Goal: Task Accomplishment & Management: Manage account settings

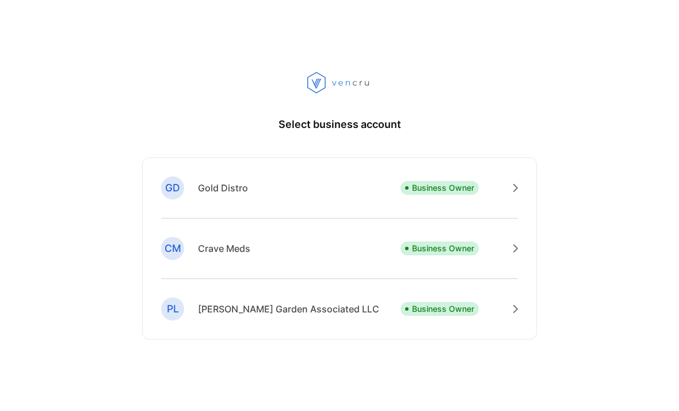
click at [448, 198] on div "GD Gold Distro Business Owner" at bounding box center [339, 197] width 357 height 42
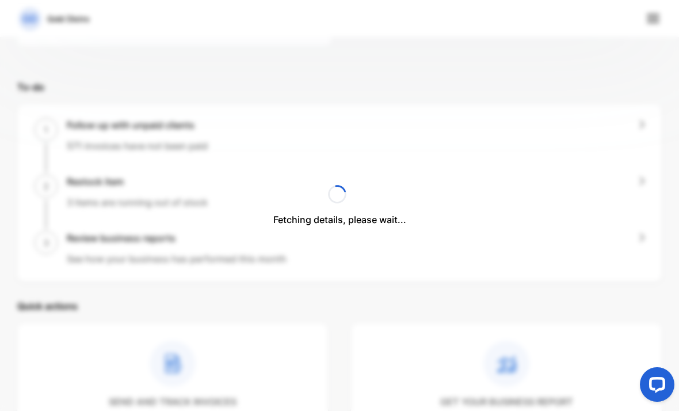
scroll to position [271, 0]
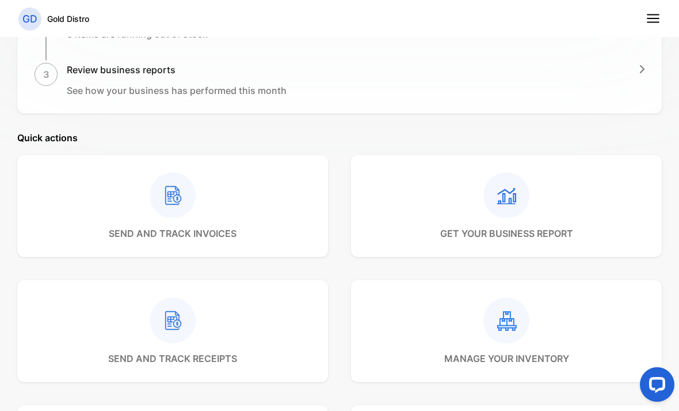
click at [484, 200] on div "send and track invoices get your business report send and track receipts manage…" at bounding box center [339, 331] width 645 height 352
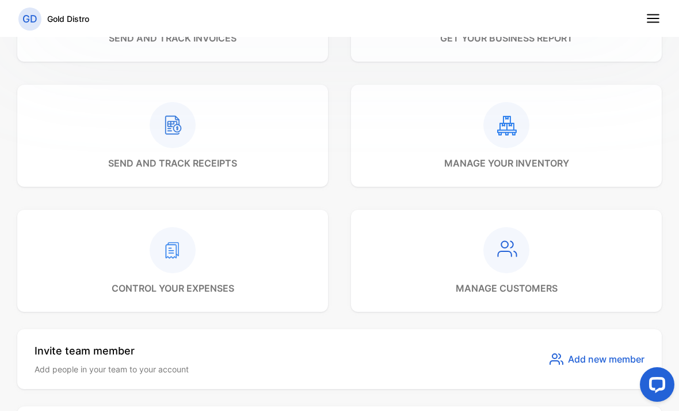
scroll to position [544, 0]
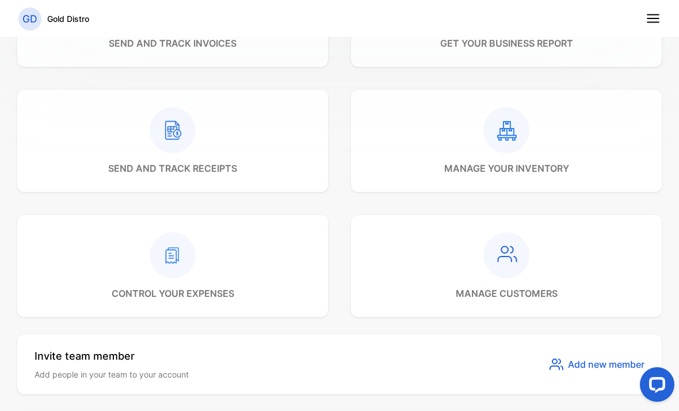
click at [551, 149] on div at bounding box center [507, 130] width 125 height 46
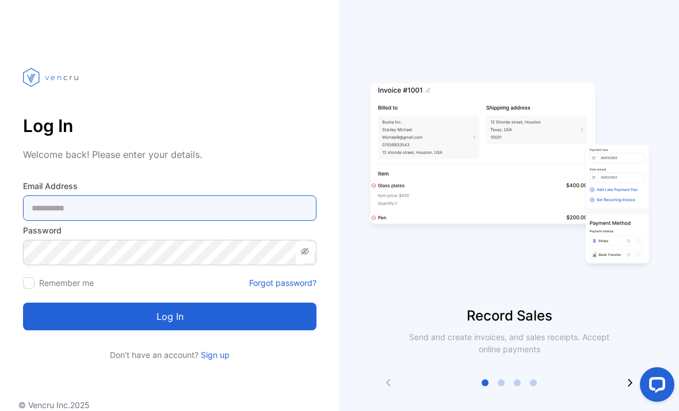
click at [64, 207] on Address-inputemail "email" at bounding box center [170, 207] width 294 height 25
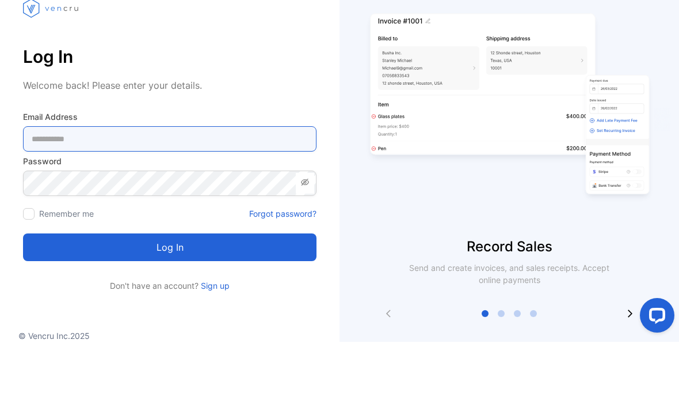
type Address-inputemail "**********"
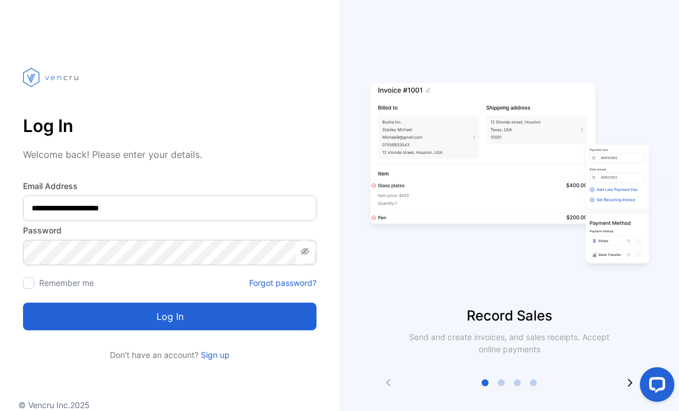
click at [93, 302] on button "Log in" at bounding box center [170, 316] width 294 height 28
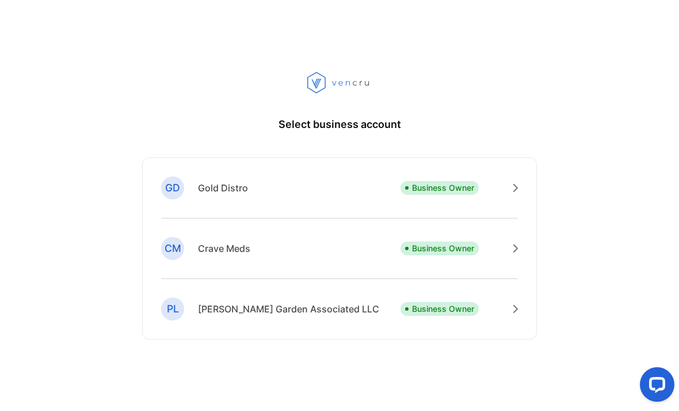
click at [383, 209] on div "GD Gold Distro Business Owner" at bounding box center [339, 197] width 357 height 42
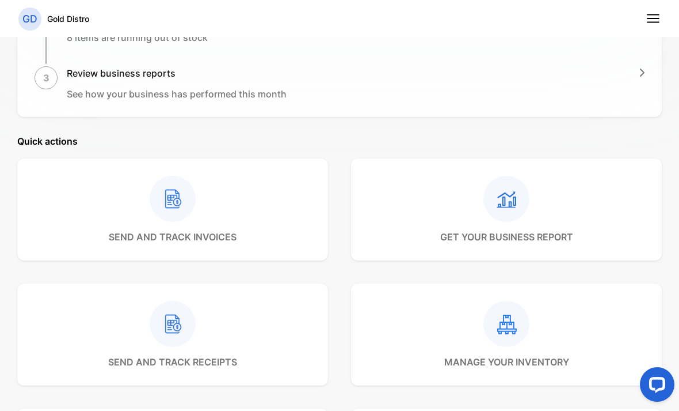
scroll to position [401, 0]
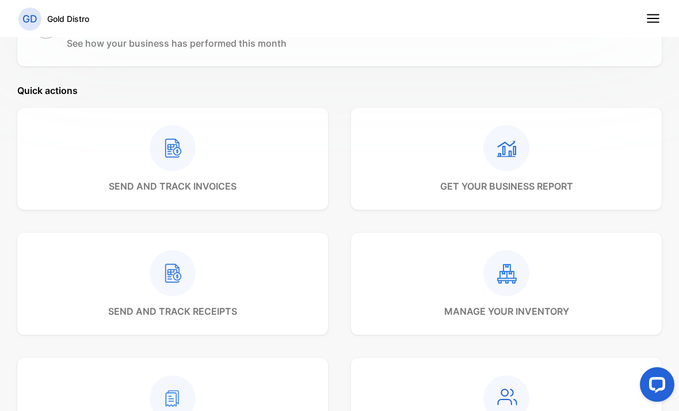
click at [499, 283] on icon at bounding box center [508, 273] width 20 height 20
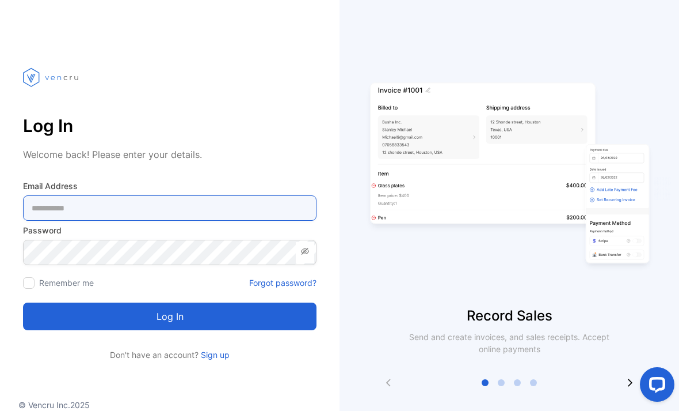
click at [60, 212] on Address-inputemail "email" at bounding box center [170, 207] width 294 height 25
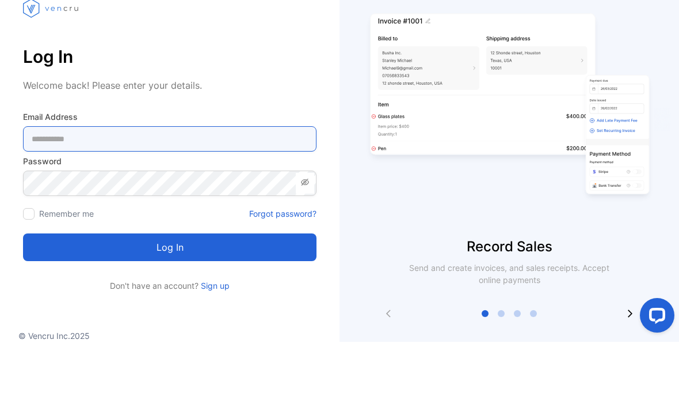
type Address-inputemail "**********"
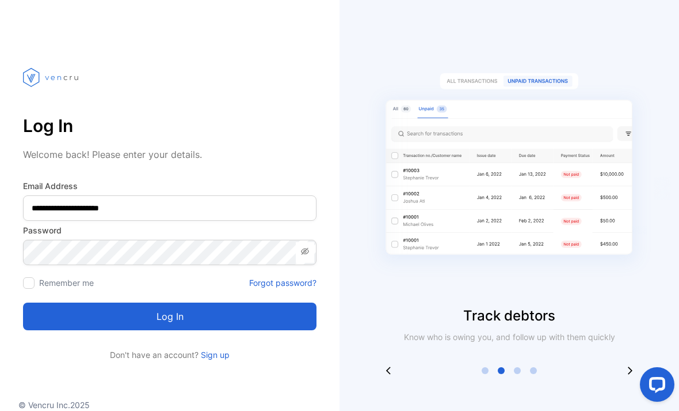
click at [109, 302] on button "Log in" at bounding box center [170, 316] width 294 height 28
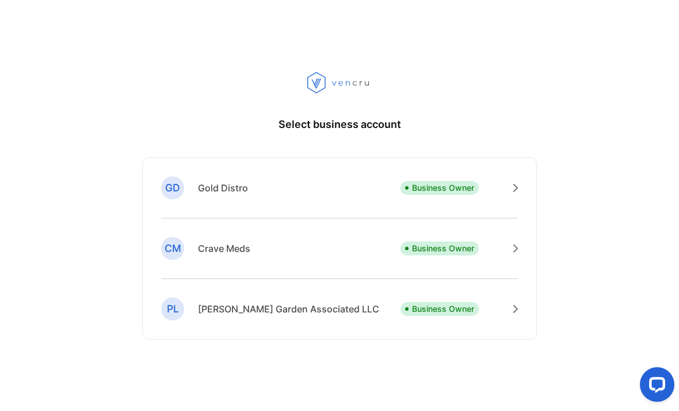
click at [183, 199] on div "GD" at bounding box center [172, 187] width 23 height 23
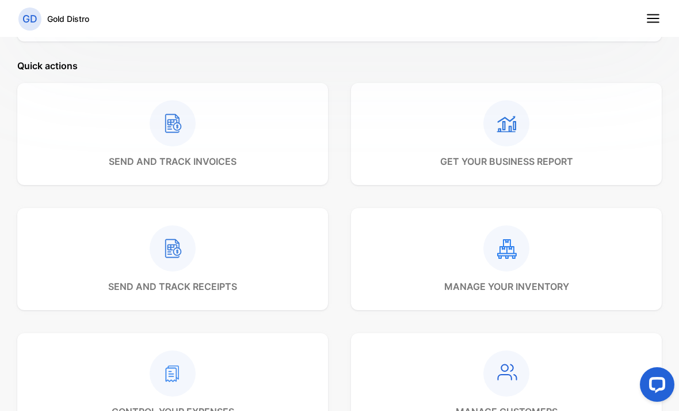
scroll to position [436, 0]
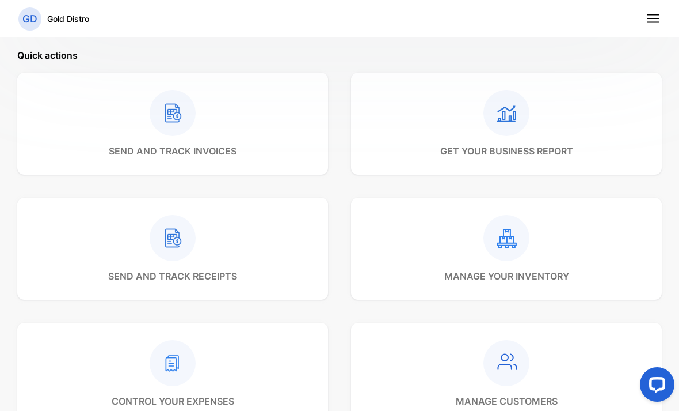
click at [511, 241] on rect at bounding box center [507, 238] width 46 height 46
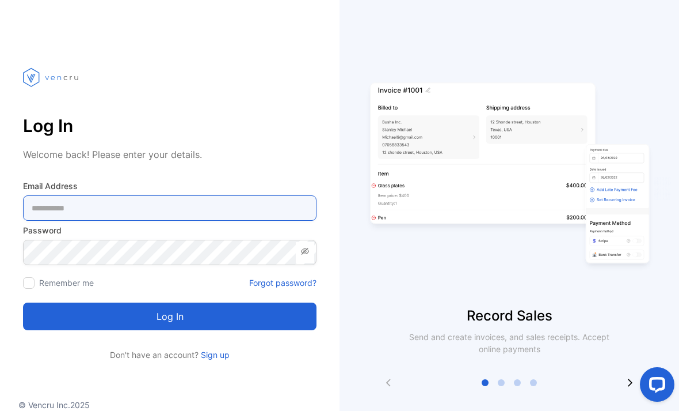
click at [77, 196] on Address-inputemail "email" at bounding box center [170, 207] width 294 height 25
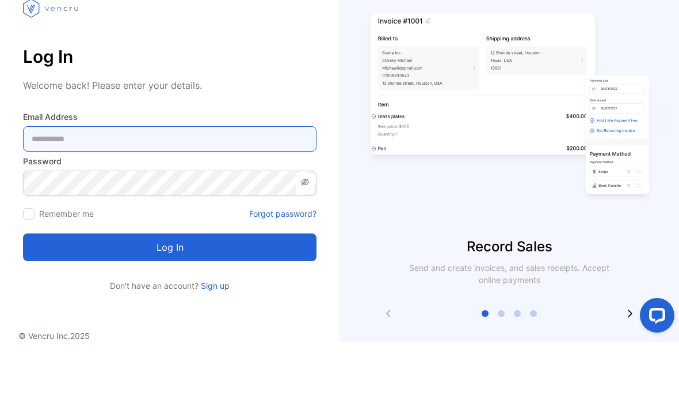
type Address-inputemail "**********"
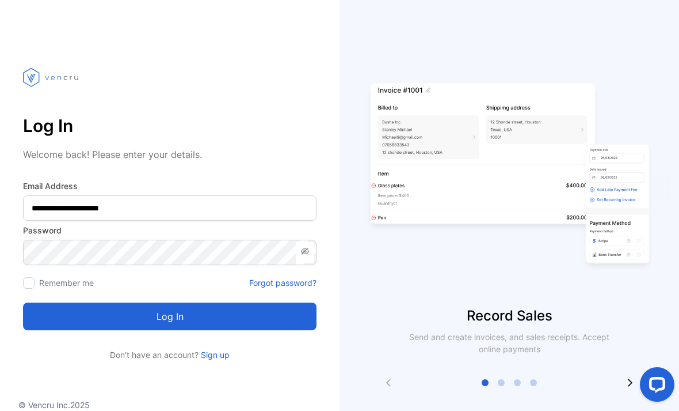
click at [295, 302] on button "Log in" at bounding box center [170, 316] width 294 height 28
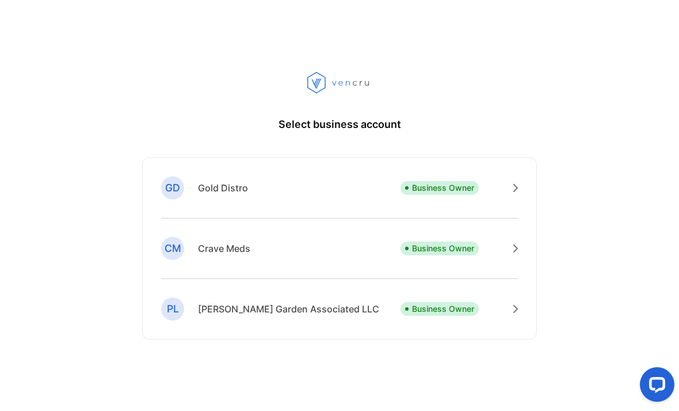
click at [407, 279] on div "CM Crave Meds Business Owner" at bounding box center [339, 258] width 357 height 42
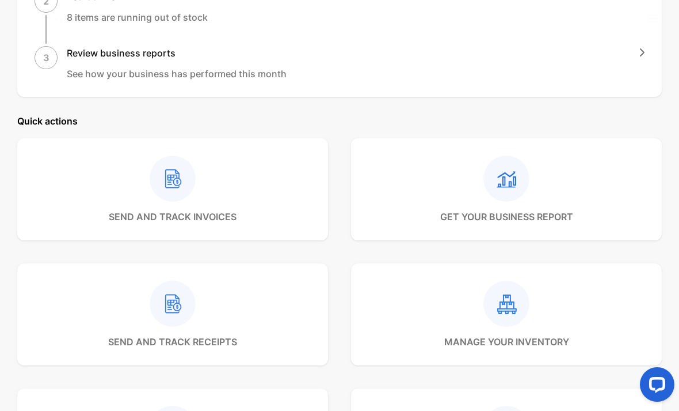
scroll to position [403, 0]
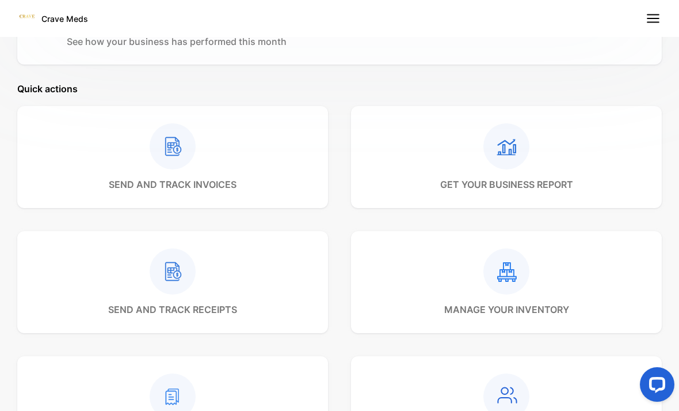
click at [491, 257] on rect at bounding box center [507, 271] width 46 height 46
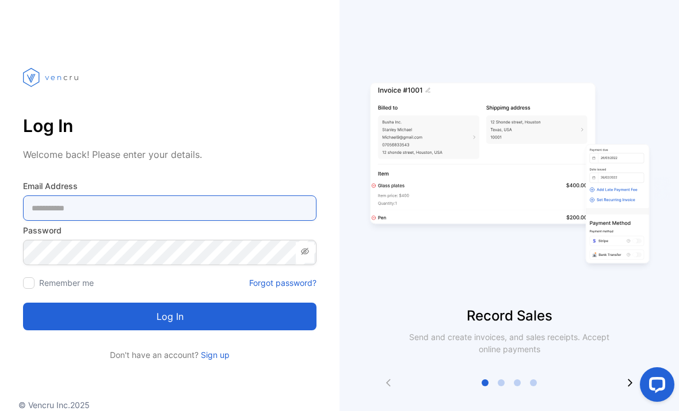
click at [66, 206] on Address-inputemail "email" at bounding box center [170, 207] width 294 height 25
